Goal: Task Accomplishment & Management: Complete application form

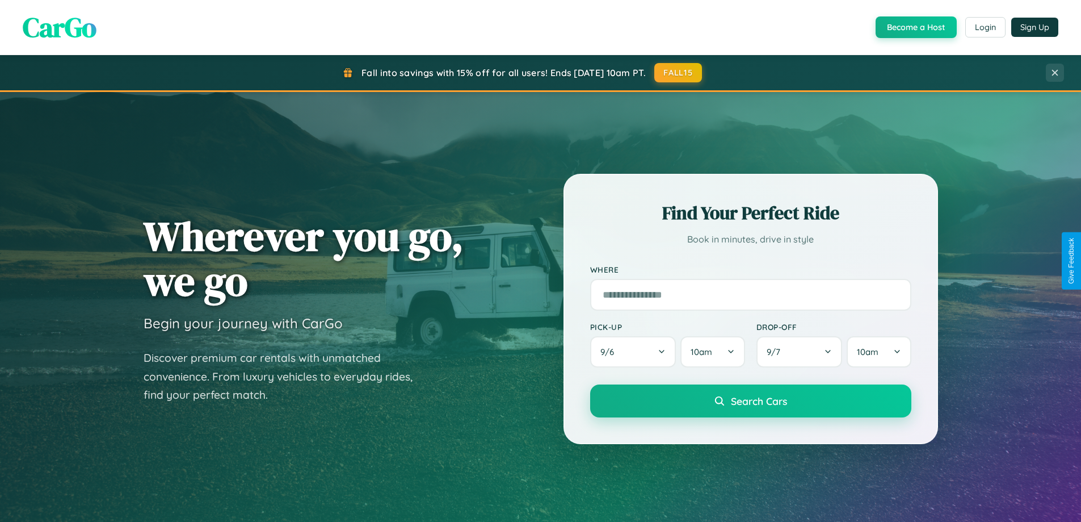
scroll to position [489, 0]
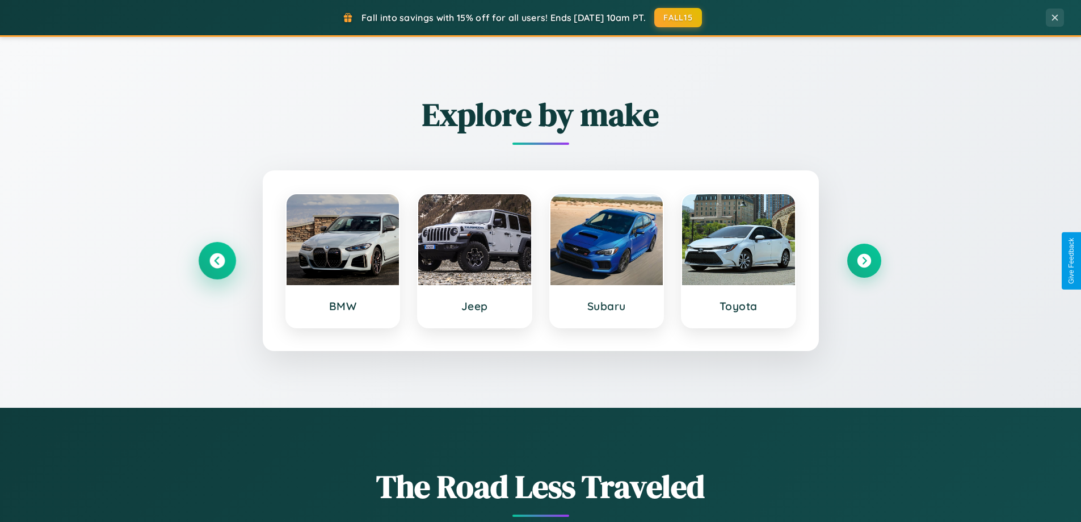
click at [217, 261] on icon at bounding box center [216, 260] width 15 height 15
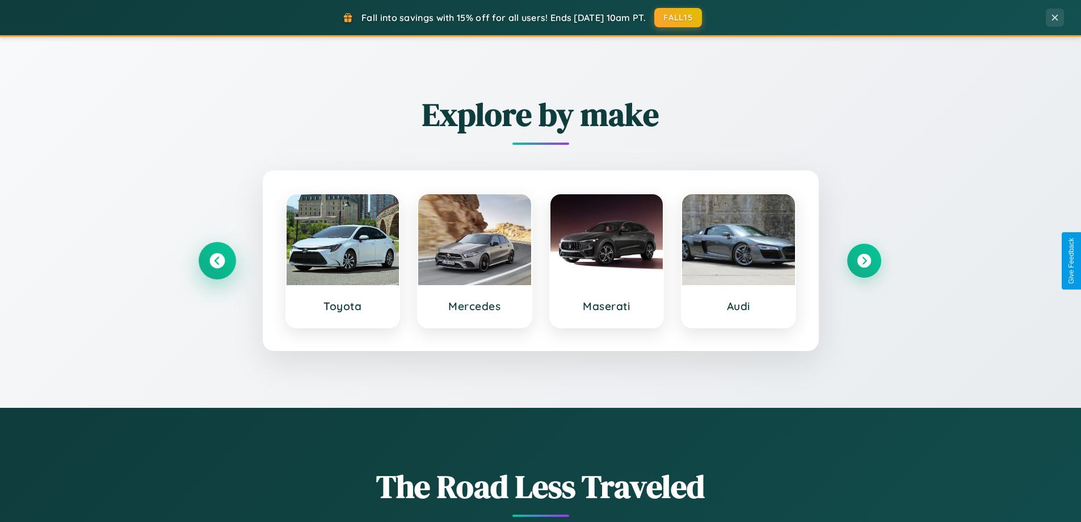
scroll to position [2184, 0]
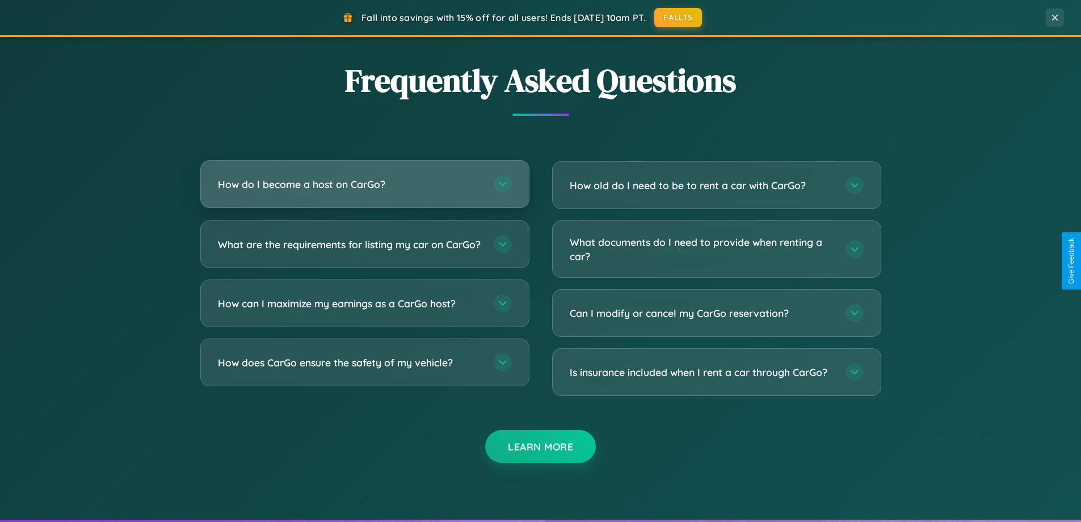
click at [364, 184] on h3 "How do I become a host on CarGo?" at bounding box center [350, 184] width 264 height 14
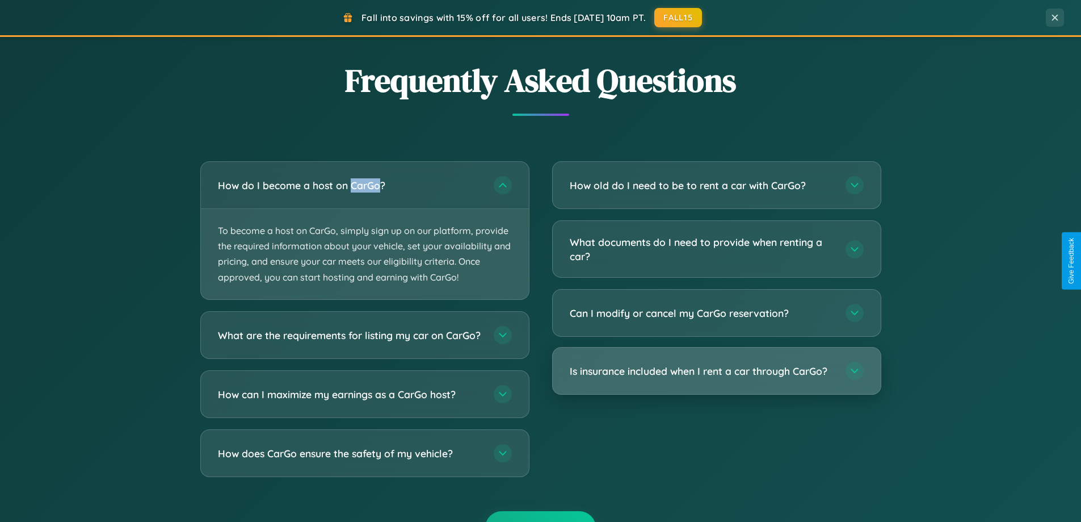
click at [716, 371] on h3 "Is insurance included when I rent a car through CarGo?" at bounding box center [702, 371] width 264 height 14
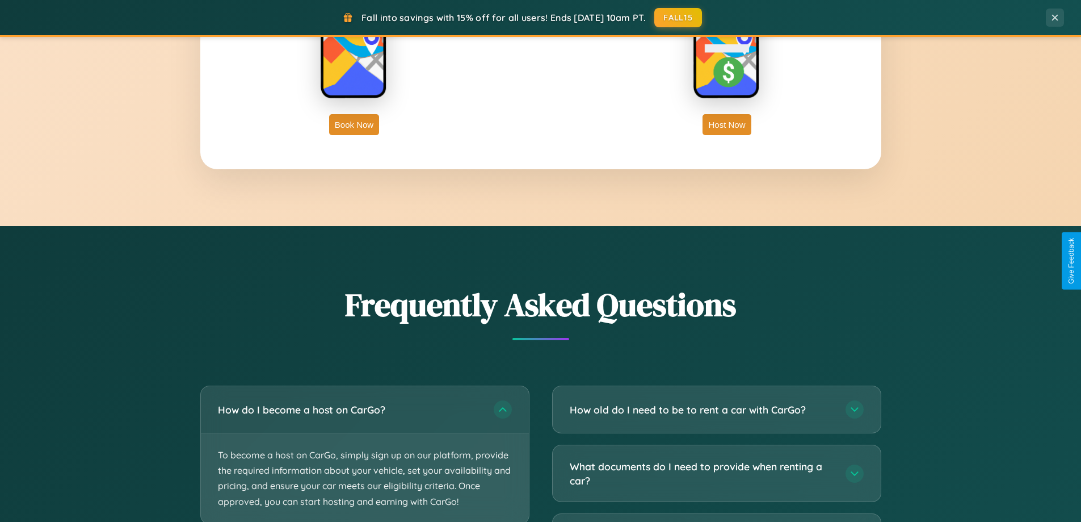
scroll to position [0, 0]
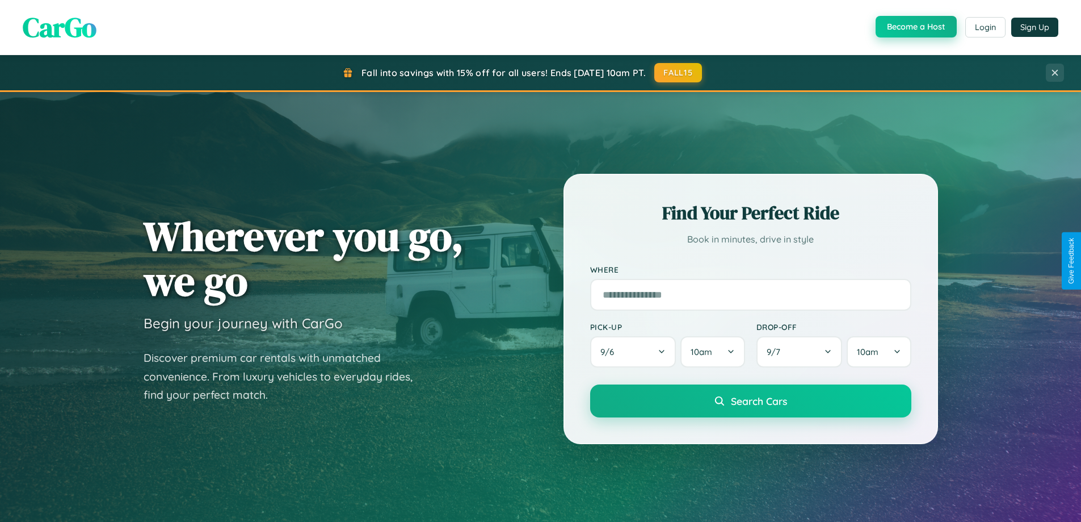
click at [915, 27] on button "Become a Host" at bounding box center [916, 27] width 81 height 22
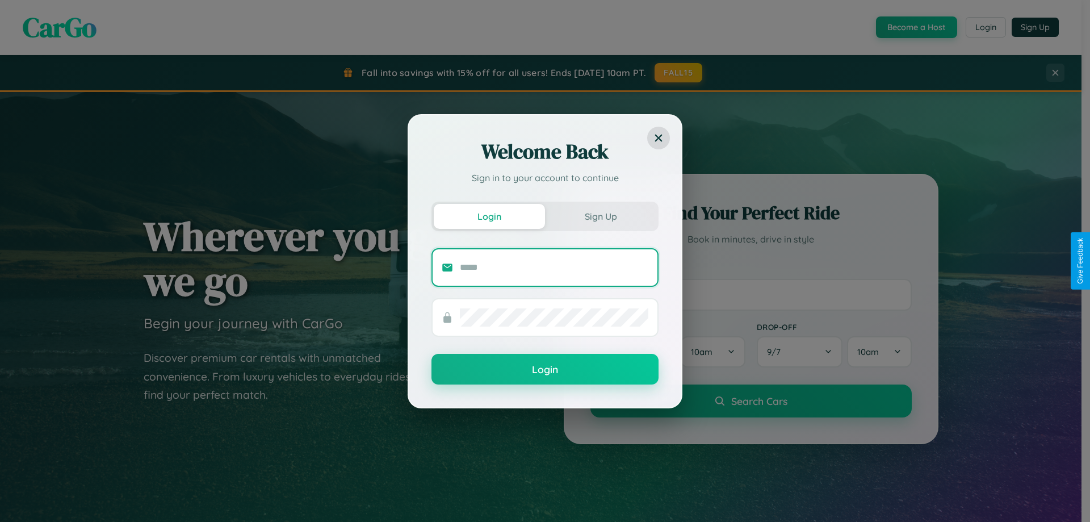
click at [554, 267] on input "text" at bounding box center [554, 267] width 188 height 18
type input "**********"
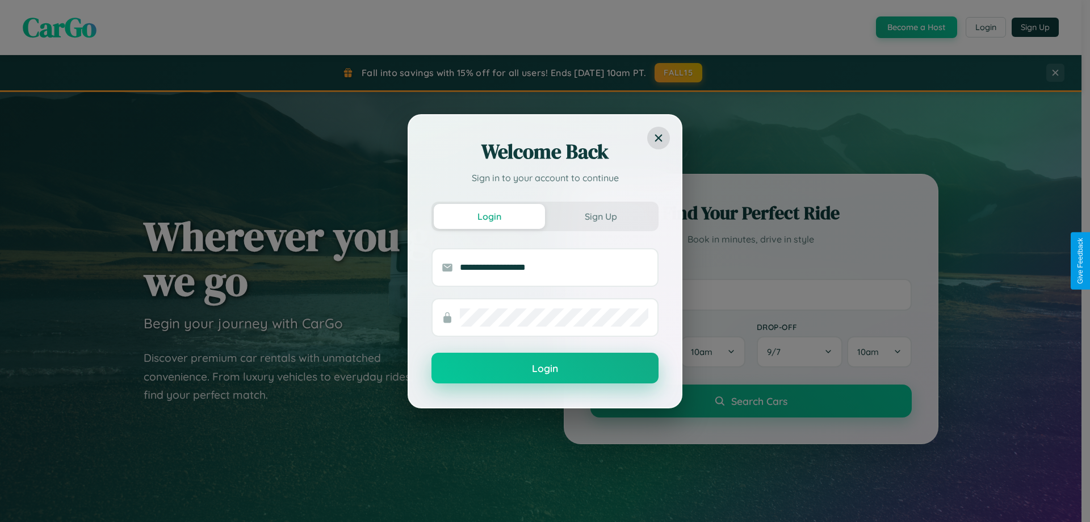
click at [545, 368] on button "Login" at bounding box center [544, 367] width 227 height 31
click at [915, 27] on div "Welcome Back Sign in to your account to continue Login Sign Up Login" at bounding box center [545, 261] width 1090 height 522
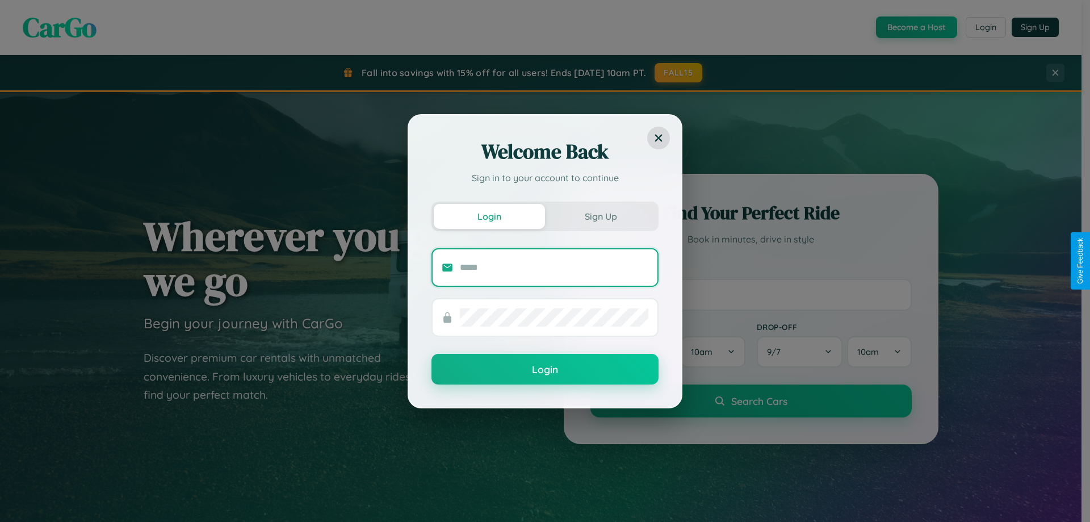
click at [554, 267] on input "text" at bounding box center [554, 267] width 188 height 18
type input "**********"
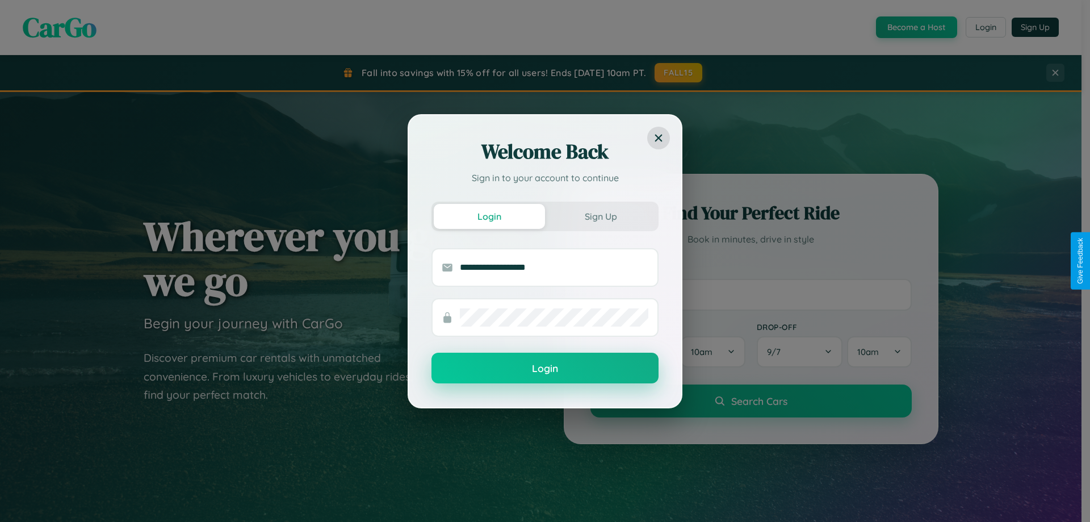
click at [545, 368] on button "Login" at bounding box center [544, 367] width 227 height 31
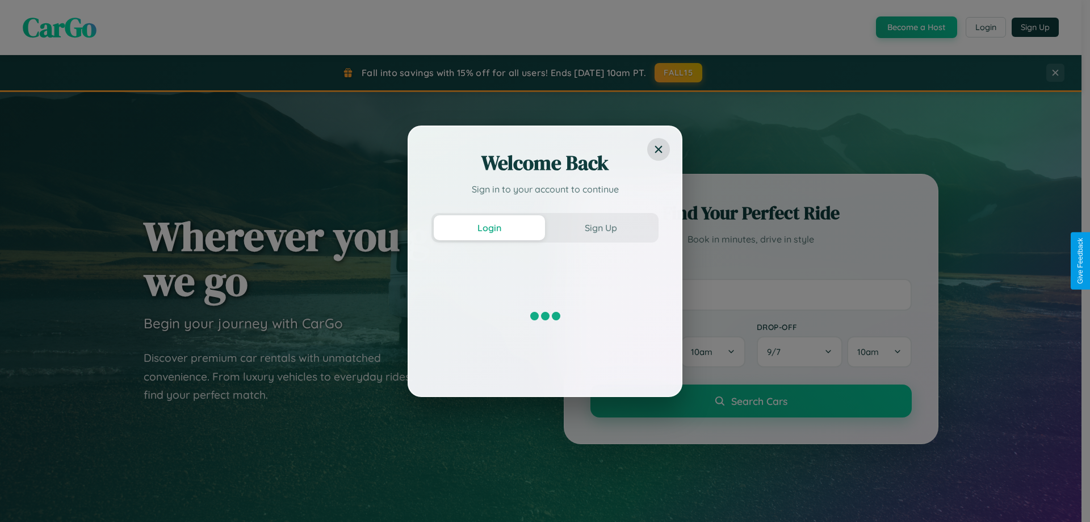
click at [915, 27] on div "Welcome Back Sign in to your account to continue Login Sign Up" at bounding box center [545, 261] width 1090 height 522
click at [600, 227] on button "Sign Up" at bounding box center [600, 227] width 111 height 25
